Goal: Transaction & Acquisition: Purchase product/service

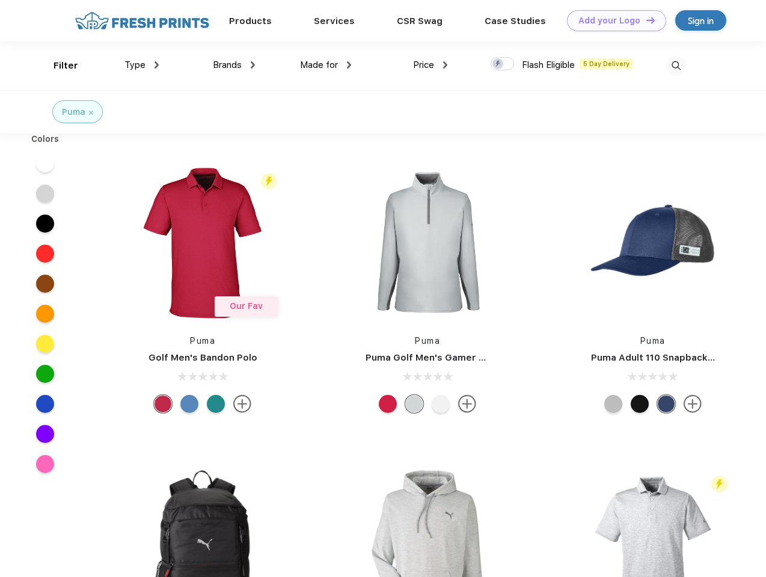
scroll to position [1, 0]
click at [612, 20] on link "Add your Logo Design Tool" at bounding box center [616, 20] width 99 height 21
click at [0, 0] on div "Design Tool" at bounding box center [0, 0] width 0 height 0
click at [645, 20] on link "Add your Logo Design Tool" at bounding box center [616, 20] width 99 height 21
click at [58, 66] on div "Filter" at bounding box center [66, 66] width 25 height 14
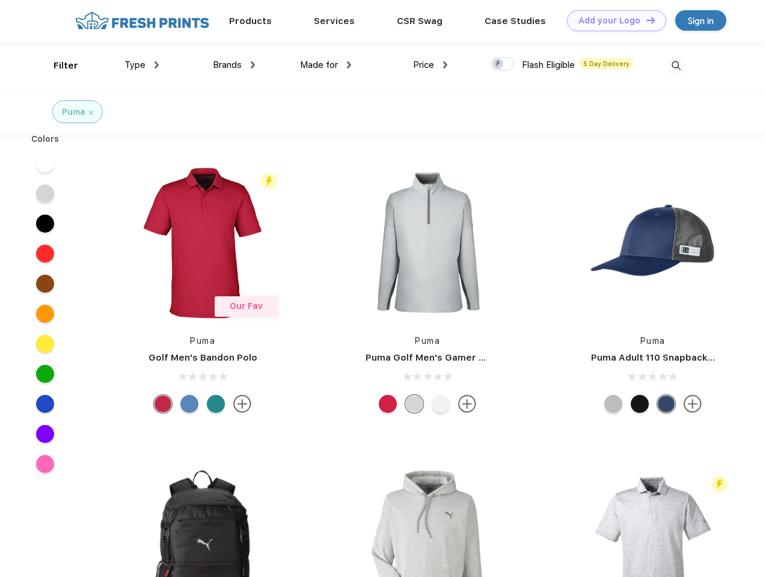
click at [142, 65] on span "Type" at bounding box center [134, 65] width 21 height 11
click at [234, 65] on span "Brands" at bounding box center [227, 65] width 29 height 11
click at [326, 65] on span "Made for" at bounding box center [319, 65] width 38 height 11
click at [431, 65] on span "Price" at bounding box center [423, 65] width 21 height 11
click at [503, 64] on div at bounding box center [502, 63] width 23 height 13
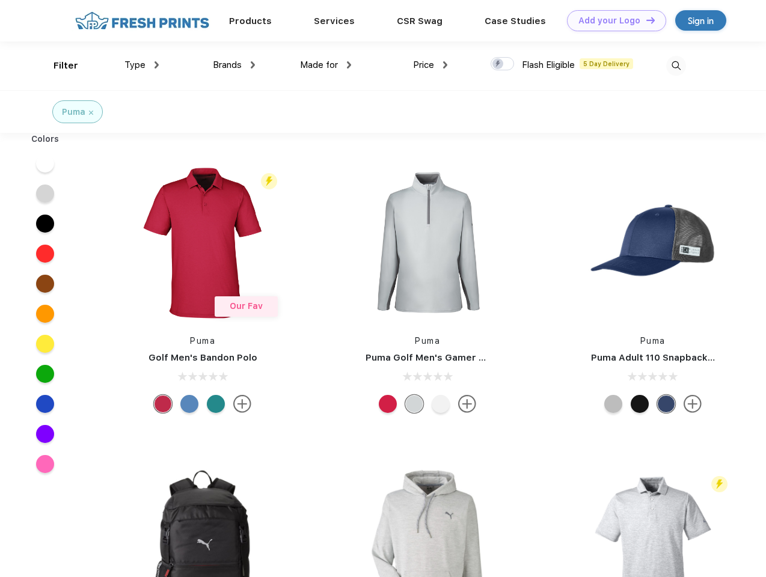
click at [499, 64] on input "checkbox" at bounding box center [495, 61] width 8 height 8
click at [676, 66] on img at bounding box center [676, 66] width 20 height 20
